Goal: Navigation & Orientation: Find specific page/section

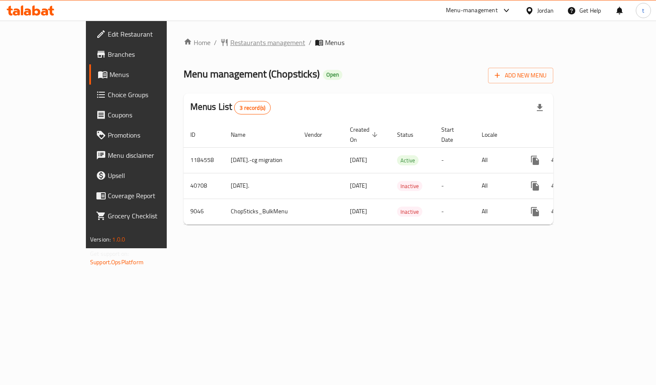
click at [230, 41] on span "Restaurants management" at bounding box center [267, 42] width 75 height 10
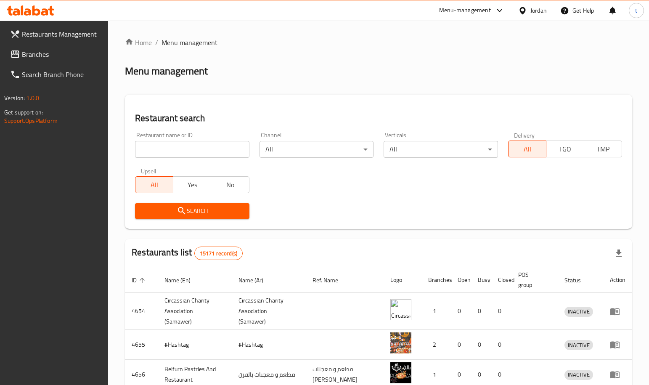
click at [30, 55] on span "Branches" at bounding box center [62, 54] width 80 height 10
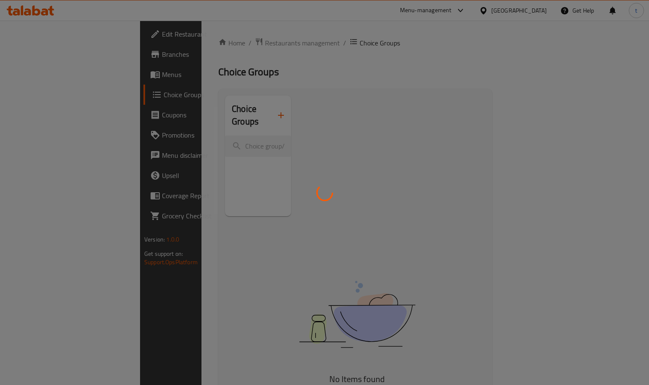
click at [245, 45] on div at bounding box center [324, 192] width 649 height 385
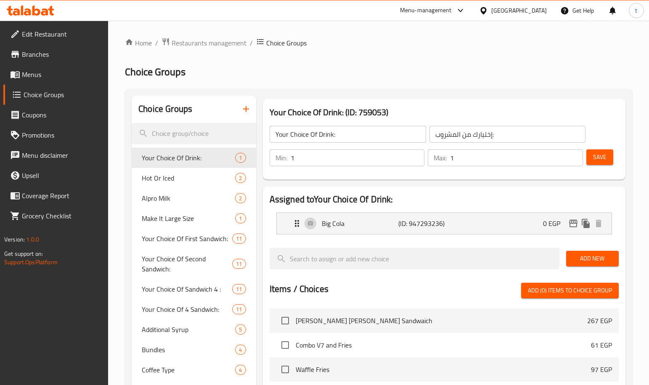
click at [222, 42] on div at bounding box center [324, 192] width 649 height 385
click at [208, 44] on span "Restaurants management" at bounding box center [209, 43] width 75 height 10
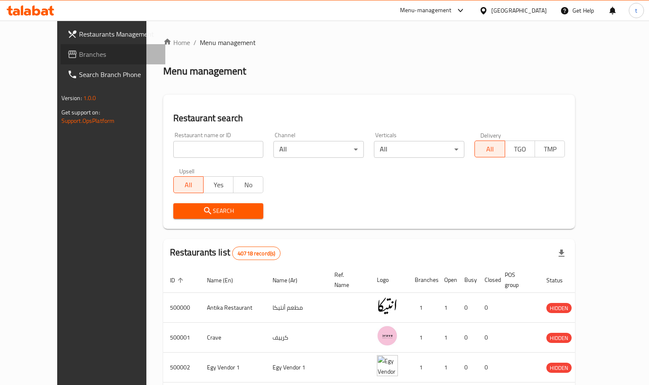
click at [79, 51] on span "Branches" at bounding box center [119, 54] width 80 height 10
